Goal: Information Seeking & Learning: Learn about a topic

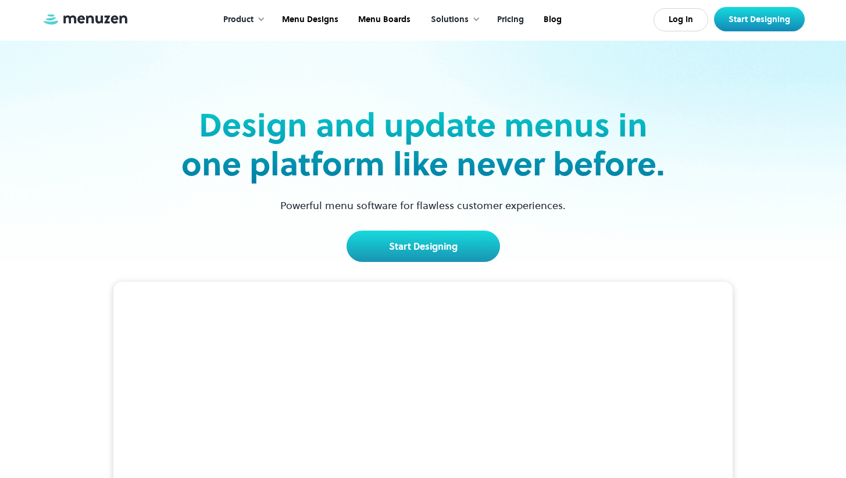
click at [503, 22] on link "Pricing" at bounding box center [509, 20] width 47 height 36
